Goal: Task Accomplishment & Management: Manage account settings

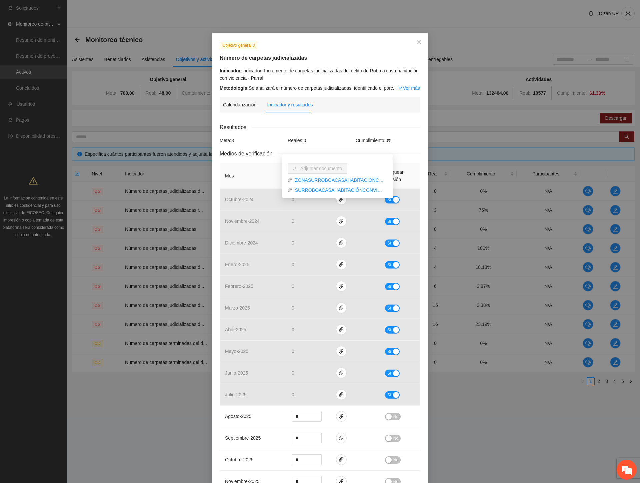
click at [308, 122] on div "Calendarización Fecha de realización Resultados Meta: 3 Reales: 0 Cumplimiento:…" at bounding box center [320, 469] width 201 height 702
click at [148, 17] on div "Objetivo general 3 Número de carpetas judicializadas Indicador: Indicador: Incr…" at bounding box center [320, 241] width 640 height 483
click at [417, 41] on icon "close" at bounding box center [419, 41] width 5 height 5
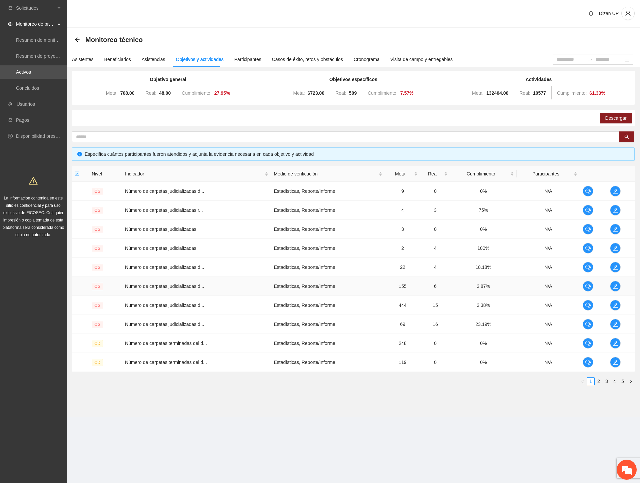
click at [245, 291] on td "Numero de carpetas judicializadas d..." at bounding box center [196, 286] width 149 height 19
click at [618, 249] on icon "edit" at bounding box center [615, 247] width 5 height 5
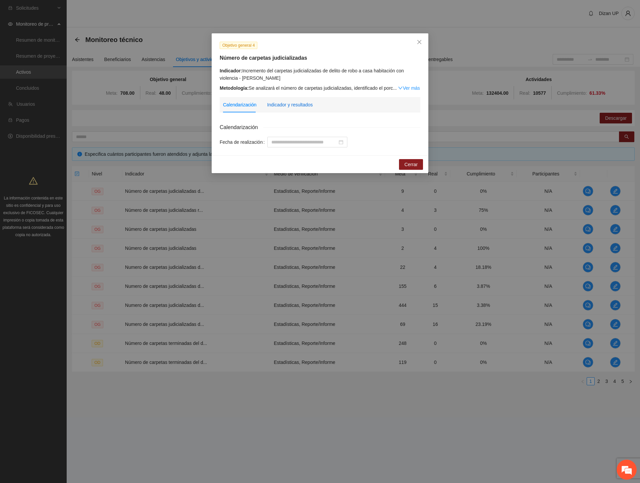
click at [292, 104] on div "Indicador y resultados" at bounding box center [290, 104] width 46 height 7
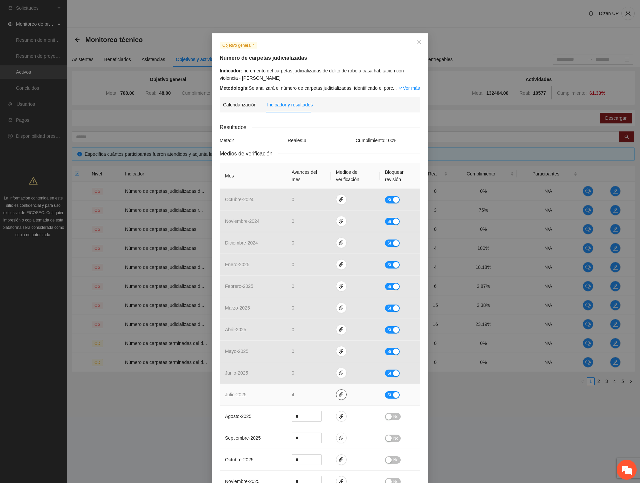
click at [339, 396] on icon "paper-clip" at bounding box center [341, 394] width 5 height 5
click at [321, 366] on link "ZONAOCCIDENTEROBOACASAHABITACIONCONVIOLENCIA_0001.pdf" at bounding box center [339, 365] width 95 height 7
click at [321, 374] on link "OCCIDENTEROBOACASAHABITACIONCONVIOLENCIA.xlsx" at bounding box center [339, 375] width 95 height 7
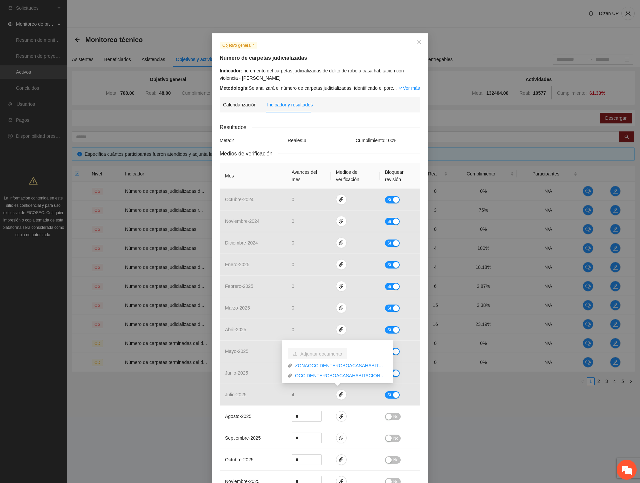
click at [374, 69] on div "Indicador: Incremento del carpetas judicializadas de delito de robo a casa habi…" at bounding box center [320, 74] width 201 height 15
click at [171, 373] on div "Objetivo general 4 Número de carpetas judicializadas Indicador: Incremento del …" at bounding box center [320, 241] width 640 height 483
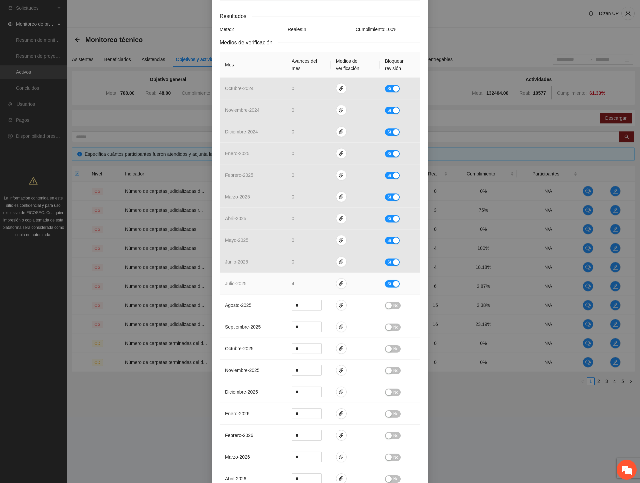
drag, startPoint x: 390, startPoint y: 283, endPoint x: 375, endPoint y: 286, distance: 15.7
click at [388, 284] on button "Sí" at bounding box center [392, 283] width 15 height 7
drag, startPoint x: 277, startPoint y: 285, endPoint x: 271, endPoint y: 284, distance: 5.7
click at [271, 285] on tr "julio - 2025 * No" at bounding box center [320, 284] width 201 height 22
drag, startPoint x: 252, startPoint y: 319, endPoint x: 355, endPoint y: 291, distance: 106.6
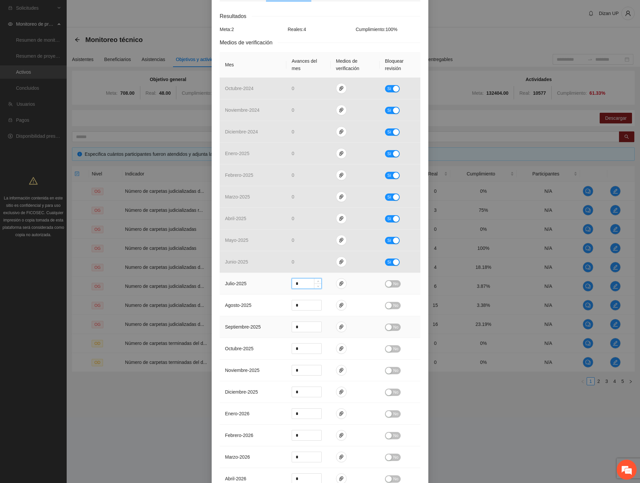
click at [254, 318] on td "septiembre - 2025" at bounding box center [253, 327] width 67 height 22
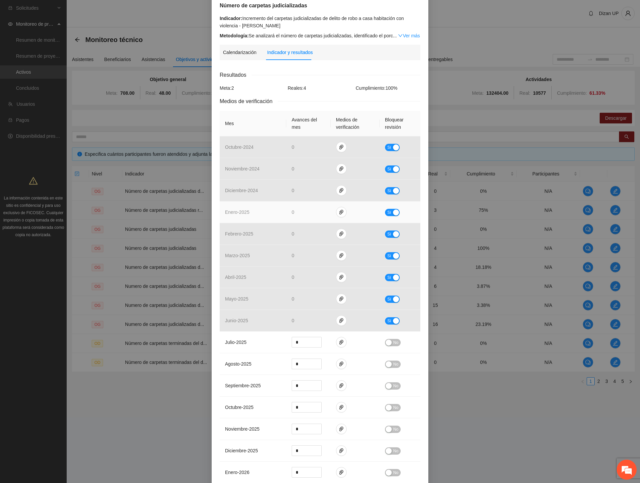
scroll to position [0, 0]
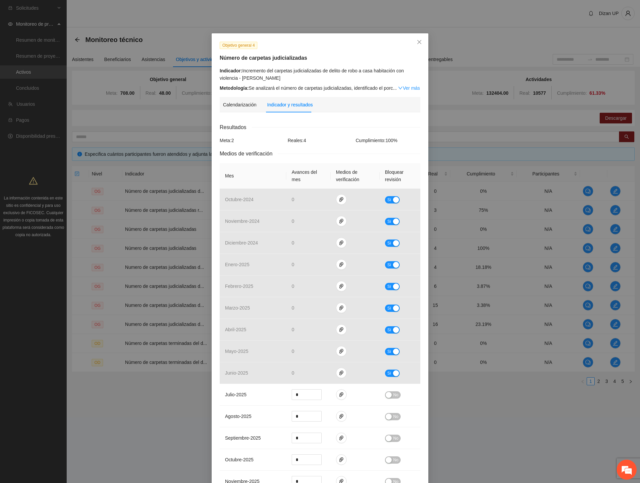
click at [557, 228] on div "Objetivo general 4 Número de carpetas judicializadas Indicador: Incremento del …" at bounding box center [320, 241] width 640 height 483
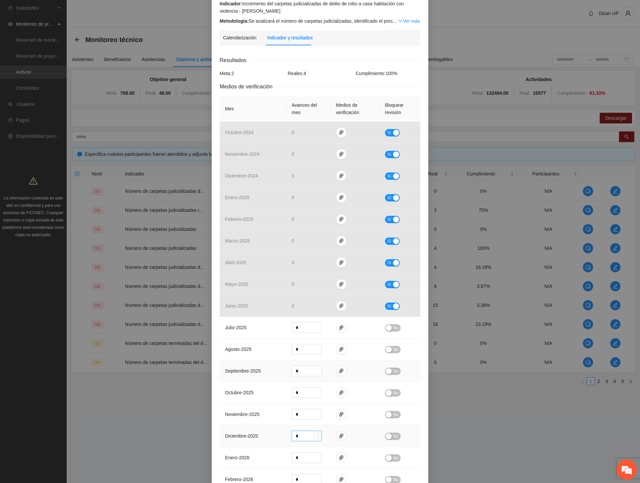
scroll to position [148, 0]
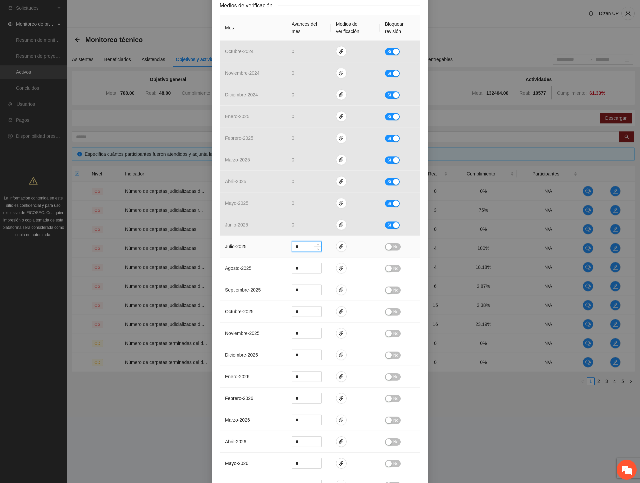
drag, startPoint x: 302, startPoint y: 244, endPoint x: 270, endPoint y: 244, distance: 31.7
click at [270, 244] on tr "julio - 2025 * No" at bounding box center [320, 247] width 201 height 22
type input "*"
drag, startPoint x: 249, startPoint y: 264, endPoint x: 291, endPoint y: 258, distance: 42.2
click at [257, 262] on td "agosto - 2025" at bounding box center [253, 268] width 67 height 22
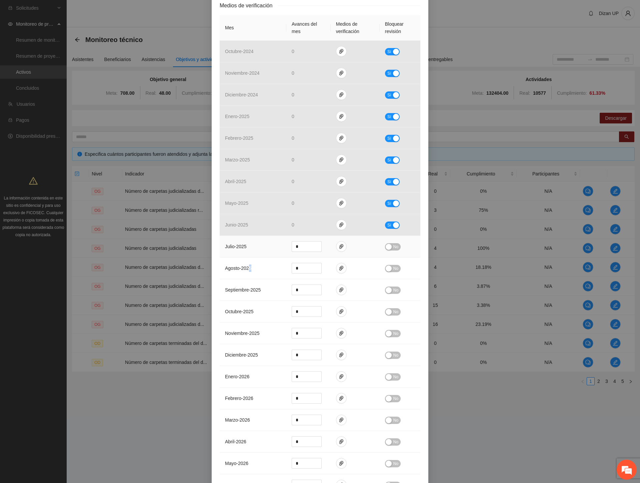
drag, startPoint x: 386, startPoint y: 244, endPoint x: 387, endPoint y: 249, distance: 4.8
click at [386, 245] on div "button" at bounding box center [389, 247] width 6 height 6
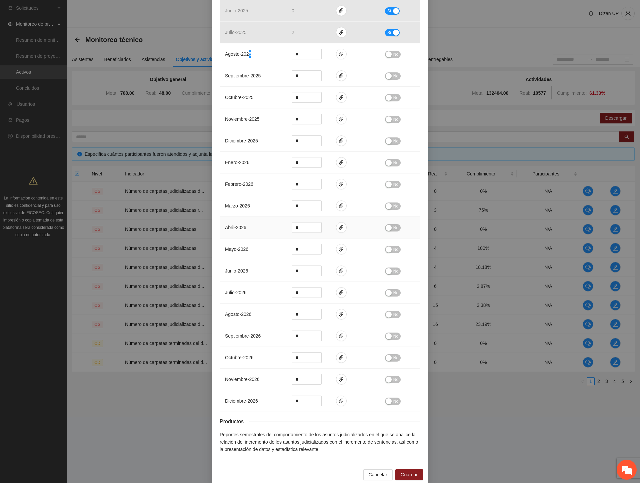
scroll to position [372, 0]
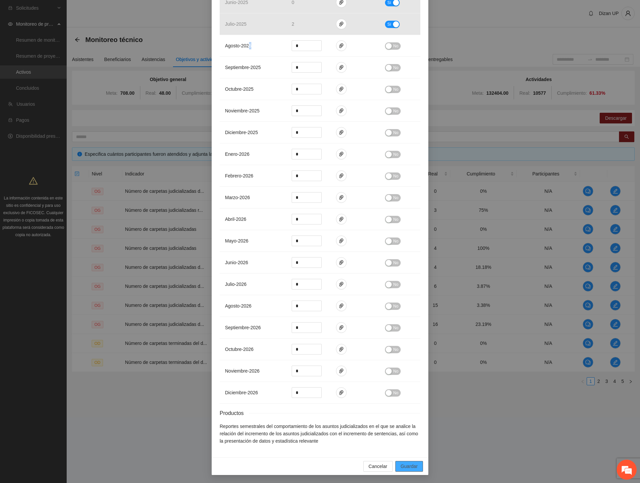
click at [406, 466] on span "Guardar" at bounding box center [409, 465] width 17 height 7
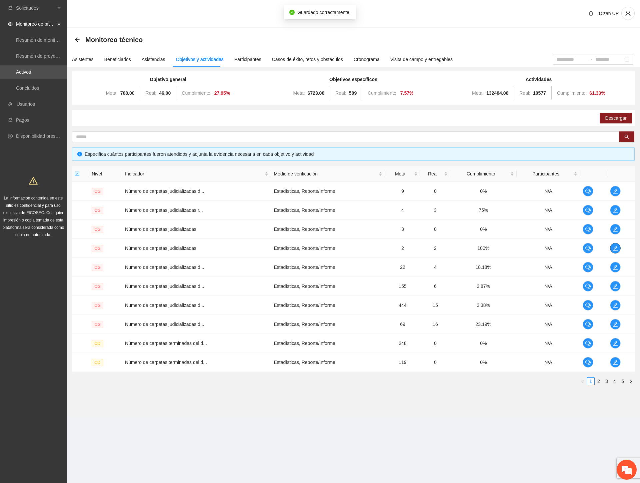
scroll to position [0, 0]
drag, startPoint x: 445, startPoint y: 247, endPoint x: 456, endPoint y: 247, distance: 10.7
click at [446, 246] on td "2" at bounding box center [435, 248] width 30 height 19
click at [614, 267] on icon "edit" at bounding box center [615, 266] width 5 height 5
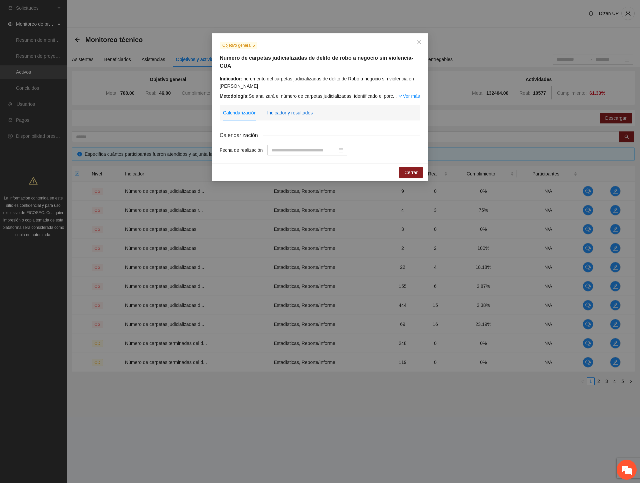
click at [298, 109] on div "Indicador y resultados" at bounding box center [290, 112] width 46 height 7
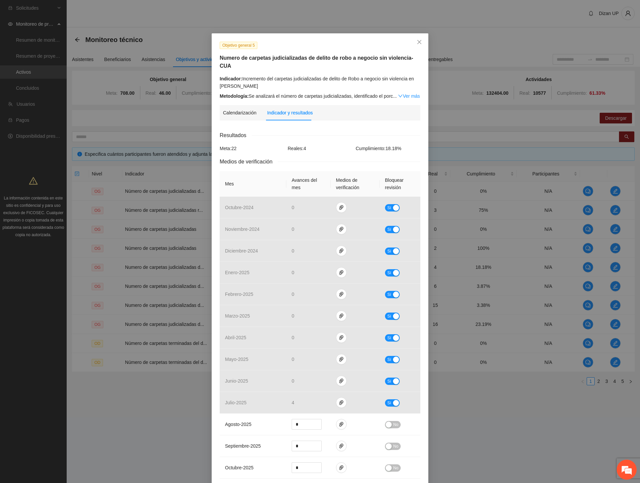
drag, startPoint x: 337, startPoint y: 70, endPoint x: 408, endPoint y: 75, distance: 71.5
click at [422, 69] on div "Objetivo general 5 Numero de carpetas judicializadas de delito de robo a negoci…" at bounding box center [320, 434] width 217 height 802
click at [321, 75] on div "Indicador: Incremento del carpetas judicializadas de delito de Robo a negocio s…" at bounding box center [320, 82] width 201 height 15
drag, startPoint x: 345, startPoint y: 71, endPoint x: 433, endPoint y: 74, distance: 88.1
click at [433, 74] on div "Objetivo general 5 Numero de carpetas judicializadas de delito de robo a negoci…" at bounding box center [320, 241] width 640 height 483
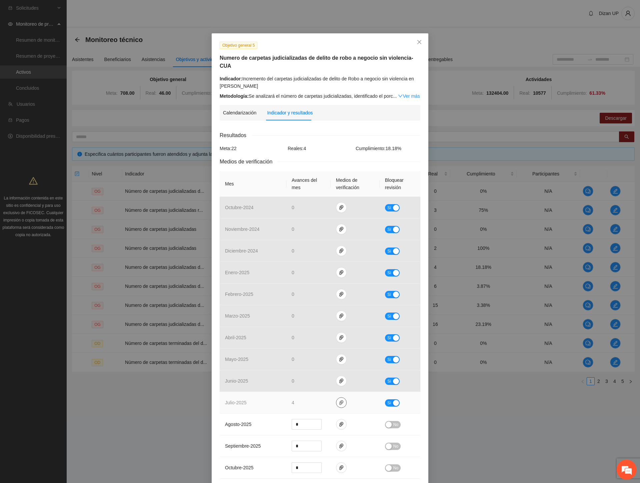
click at [340, 400] on icon "paper-clip" at bounding box center [341, 402] width 5 height 5
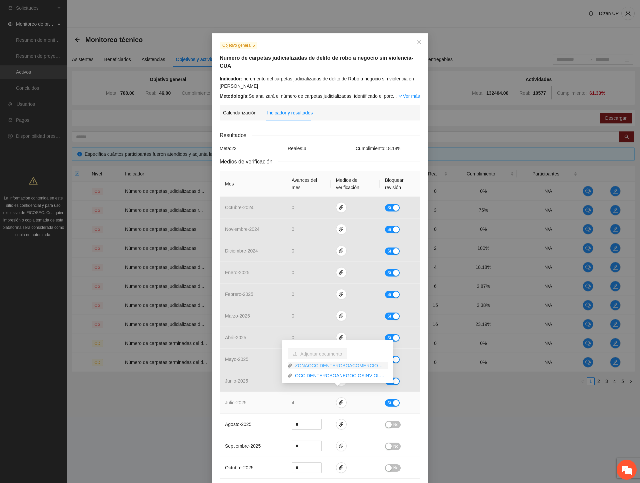
click at [302, 366] on link "ZONAOCCIDENTEROBOACOMERCIOSINVIOLENCIA_0001.pdf" at bounding box center [339, 365] width 95 height 7
click at [307, 375] on link "OCCIDENTEROBOANEGOCIOSINVIOLENCIA.xlsx" at bounding box center [339, 375] width 95 height 7
click at [323, 365] on link "ZONAOCCIDENTEROBOACOMERCIOSINVIOLENCIA_0001.pdf" at bounding box center [339, 365] width 95 height 7
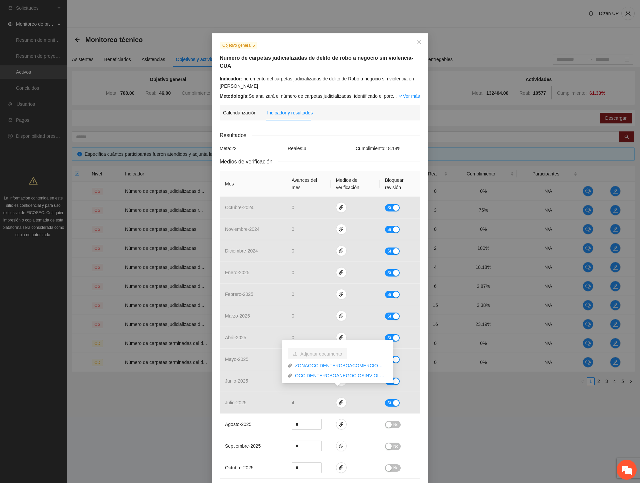
click at [344, 131] on div "Resultados" at bounding box center [320, 135] width 201 height 8
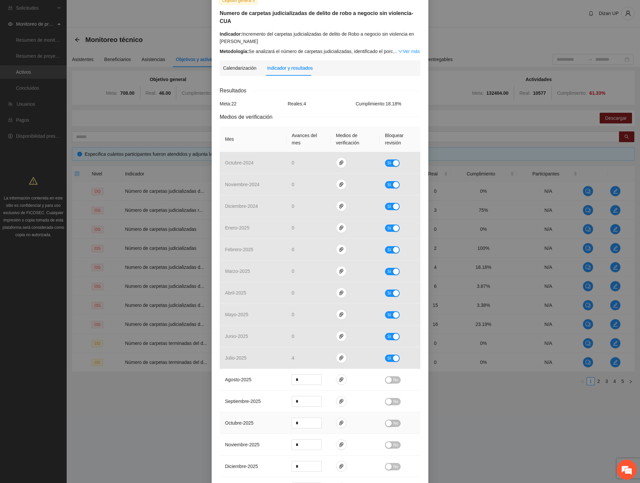
scroll to position [111, 0]
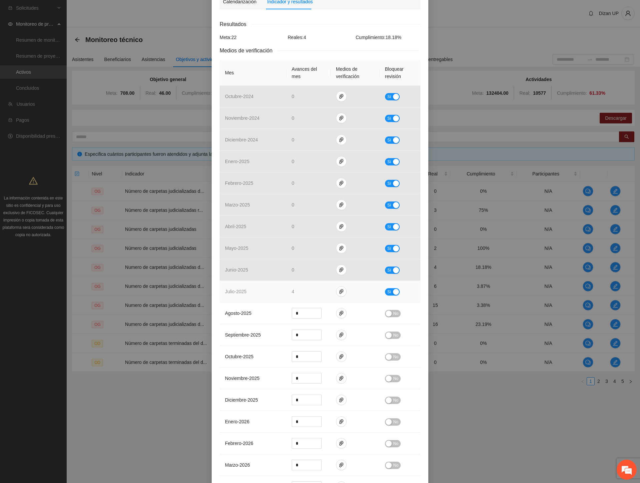
drag, startPoint x: 393, startPoint y: 284, endPoint x: 371, endPoint y: 286, distance: 22.8
click at [393, 289] on div "button" at bounding box center [396, 292] width 6 height 6
drag, startPoint x: 264, startPoint y: 283, endPoint x: 248, endPoint y: 282, distance: 16.4
click at [248, 282] on tr "julio - 2025 * No" at bounding box center [320, 292] width 201 height 22
type input "*"
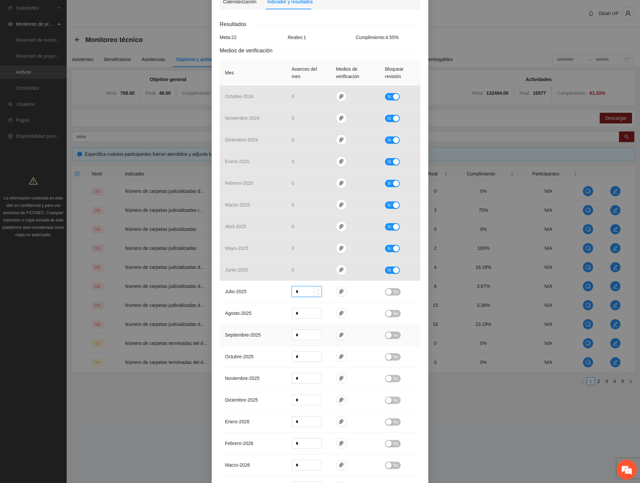
click at [241, 333] on td "septiembre - 2025" at bounding box center [253, 335] width 67 height 22
click at [389, 288] on button "No" at bounding box center [393, 291] width 16 height 7
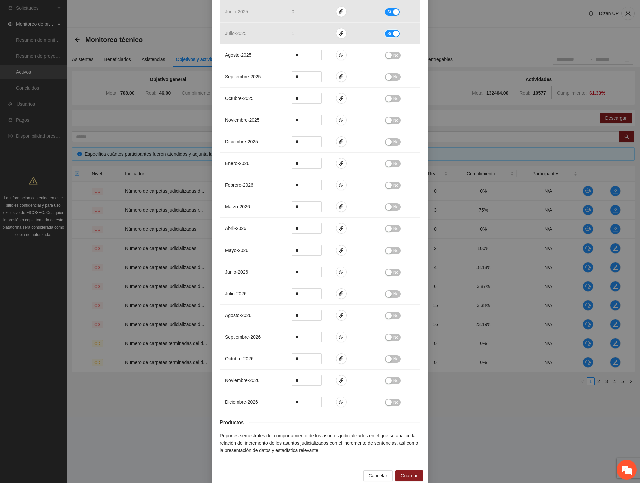
scroll to position [372, 0]
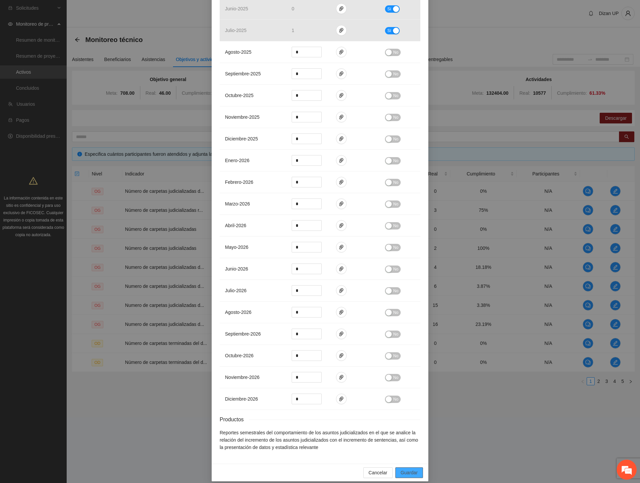
drag, startPoint x: 413, startPoint y: 467, endPoint x: 317, endPoint y: 482, distance: 97.2
click at [412, 469] on span "Guardar" at bounding box center [409, 472] width 17 height 7
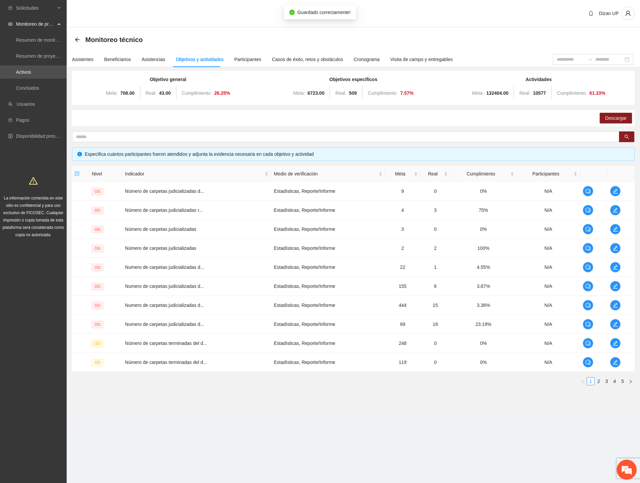
scroll to position [0, 0]
click at [620, 248] on span "edit" at bounding box center [616, 247] width 10 height 5
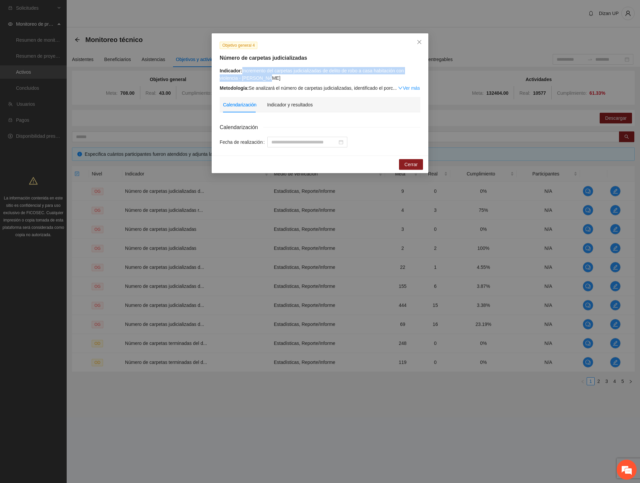
drag, startPoint x: 265, startPoint y: 78, endPoint x: 242, endPoint y: 68, distance: 25.8
click at [242, 68] on div "Indicador: Incremento del carpetas judicializadas de delito de robo a casa habi…" at bounding box center [320, 74] width 201 height 15
copy div "Incremento del carpetas judicializadas de delito de robo a casa habitación con …"
click at [421, 41] on icon "close" at bounding box center [419, 41] width 5 height 5
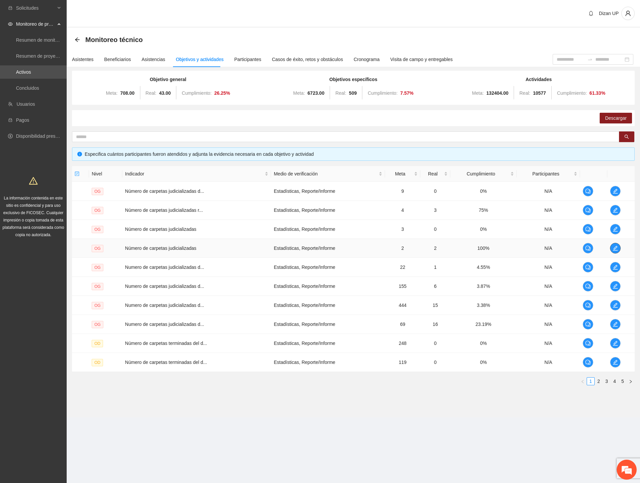
click at [614, 248] on icon "edit" at bounding box center [615, 247] width 5 height 5
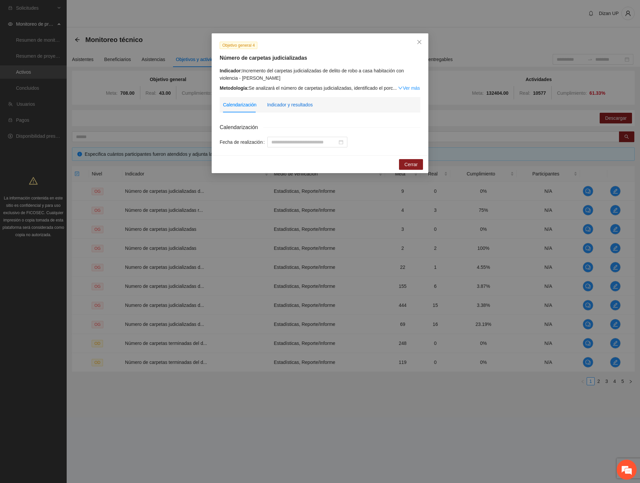
click at [292, 104] on div "Indicador y resultados" at bounding box center [290, 104] width 46 height 7
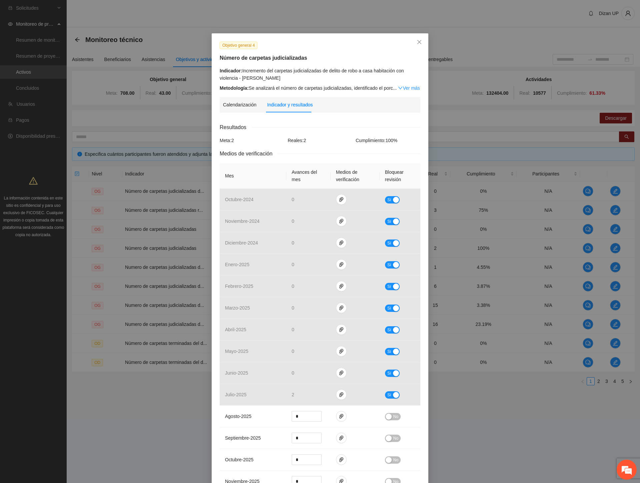
click at [564, 37] on div "Objetivo general 4 Número de carpetas judicializadas Indicador: Incremento del …" at bounding box center [320, 241] width 640 height 483
click at [417, 42] on icon "close" at bounding box center [419, 41] width 5 height 5
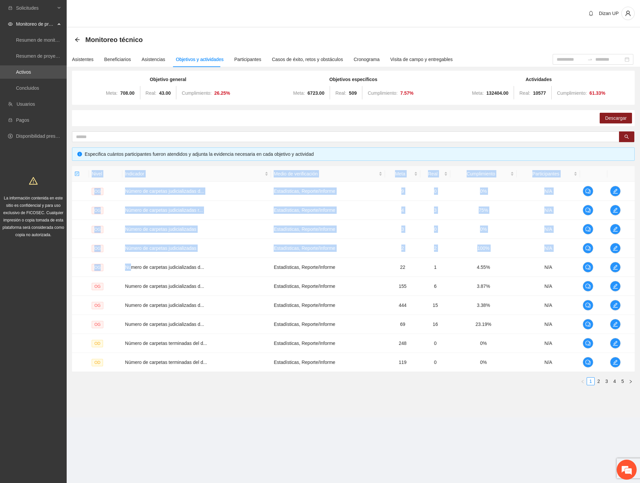
drag, startPoint x: 133, startPoint y: 267, endPoint x: 637, endPoint y: 269, distance: 504.5
click at [637, 269] on div "Objetivo general Meta: 708.00 Real: 43.00 Cumplimiento: 26.25 % Objetivos espec…" at bounding box center [354, 233] width 574 height 323
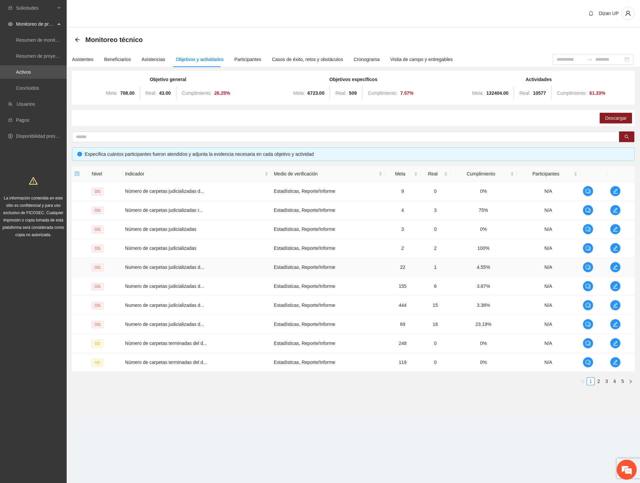
click at [104, 266] on td "OG" at bounding box center [105, 267] width 33 height 19
drag, startPoint x: 99, startPoint y: 266, endPoint x: 338, endPoint y: 268, distance: 239.1
click at [338, 268] on tr "OG Numero de carpetas judicializadas d... Estadísticas, Reporte/Informe 22 1 4.…" at bounding box center [353, 267] width 563 height 19
click at [421, 120] on div "Descargar" at bounding box center [353, 118] width 563 height 16
